Goal: Transaction & Acquisition: Download file/media

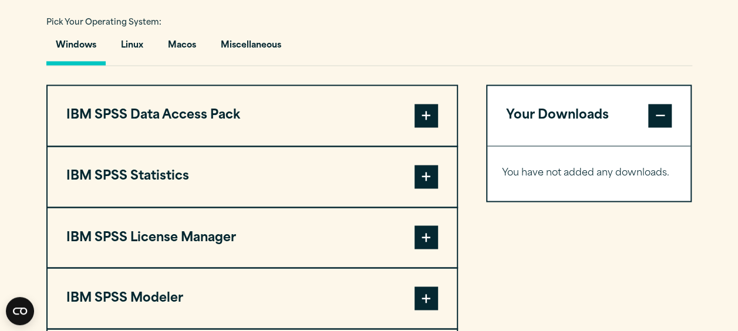
scroll to position [940, 0]
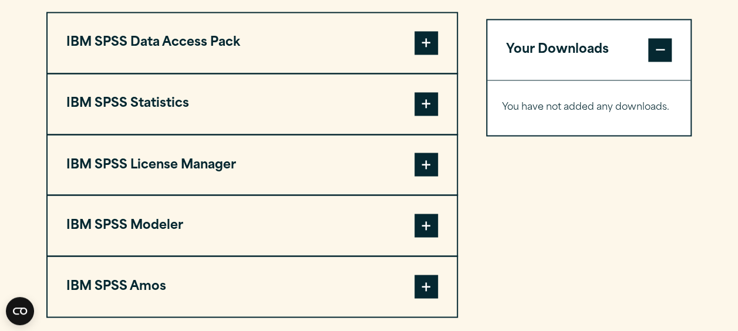
click at [425, 99] on span at bounding box center [426, 103] width 23 height 23
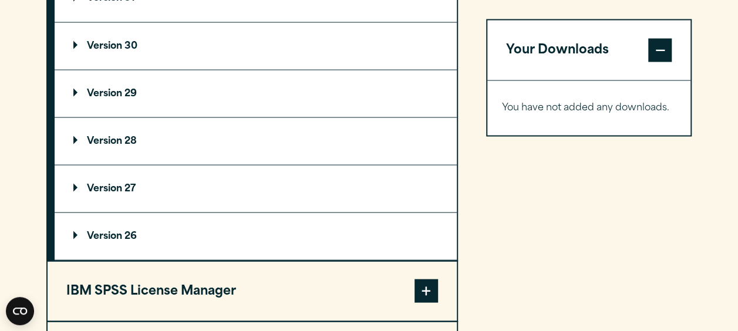
scroll to position [1116, 0]
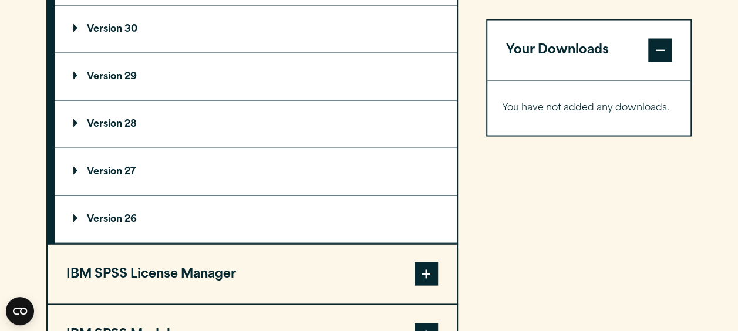
click at [88, 167] on p "Version 27" at bounding box center [104, 171] width 62 height 9
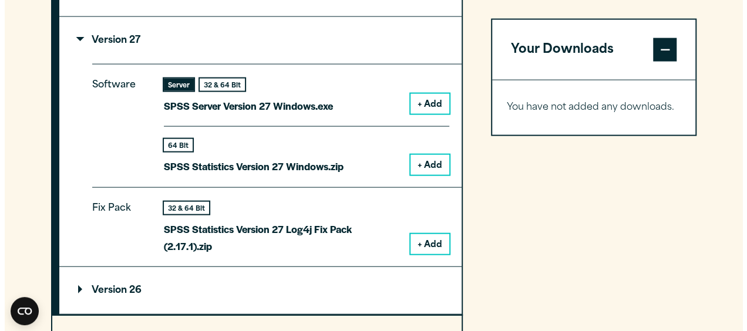
scroll to position [1175, 0]
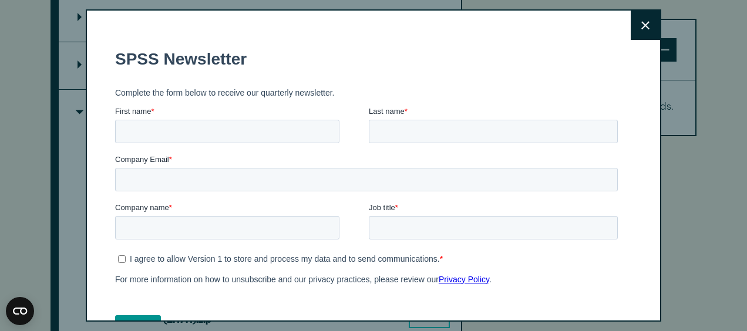
click at [641, 21] on icon at bounding box center [645, 25] width 8 height 9
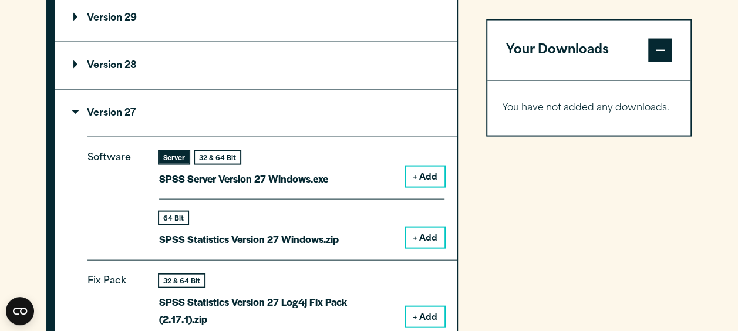
click at [422, 169] on button "+ Add" at bounding box center [425, 177] width 39 height 20
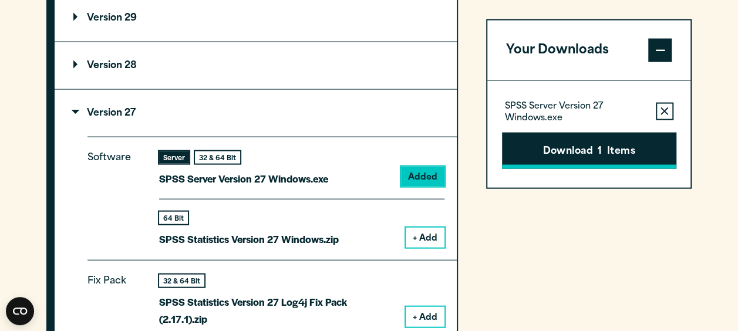
click at [627, 149] on button "Download 1 Items" at bounding box center [589, 150] width 174 height 36
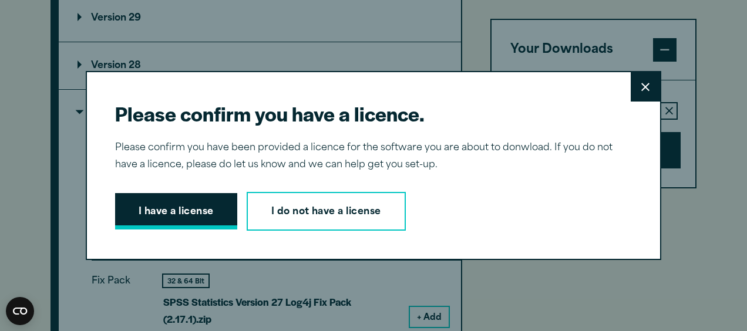
click at [209, 215] on button "I have a license" at bounding box center [176, 211] width 122 height 36
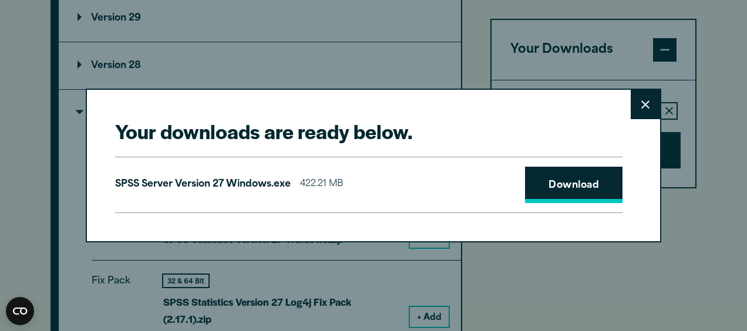
click at [549, 188] on link "Download" at bounding box center [574, 185] width 98 height 36
